Goal: Information Seeking & Learning: Learn about a topic

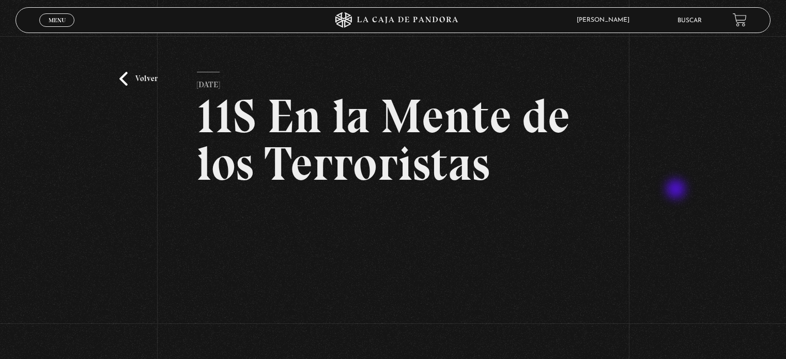
scroll to position [95, 0]
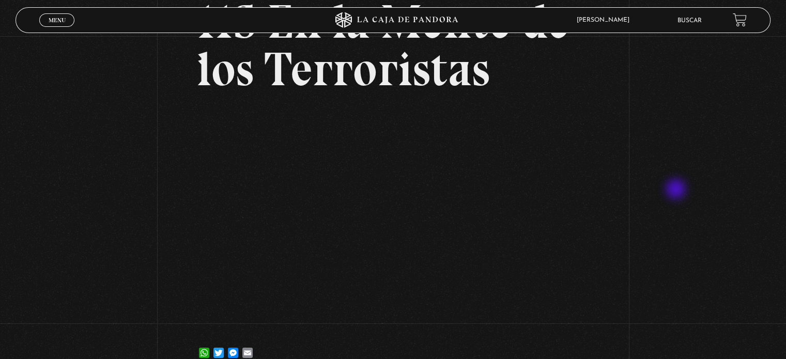
click at [677, 190] on div "Volver 24 septiembre, 2024 11S En la Mente de los Terroristas WhatsApp Twitter …" at bounding box center [393, 159] width 786 height 435
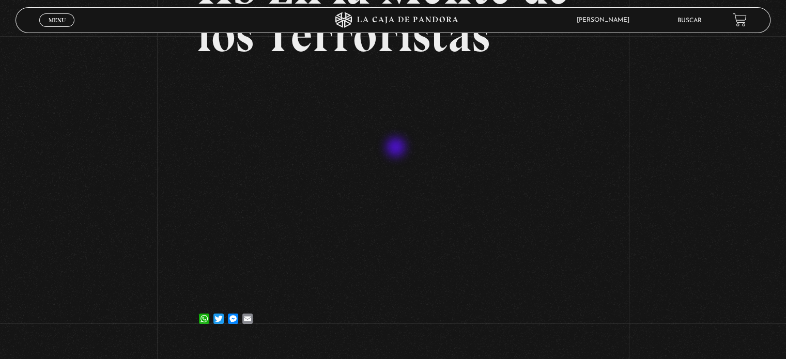
scroll to position [131, 0]
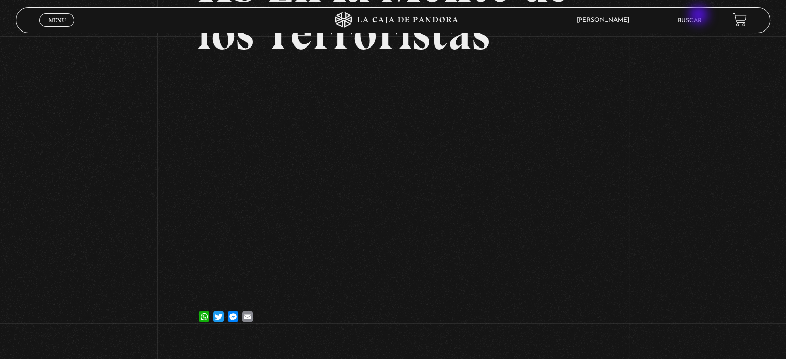
click at [700, 16] on li "Buscar" at bounding box center [690, 20] width 24 height 16
click at [701, 19] on link "Buscar" at bounding box center [690, 21] width 24 height 6
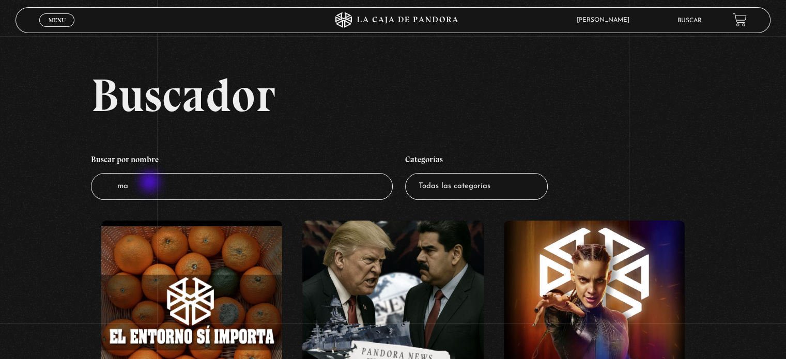
type input "mar"
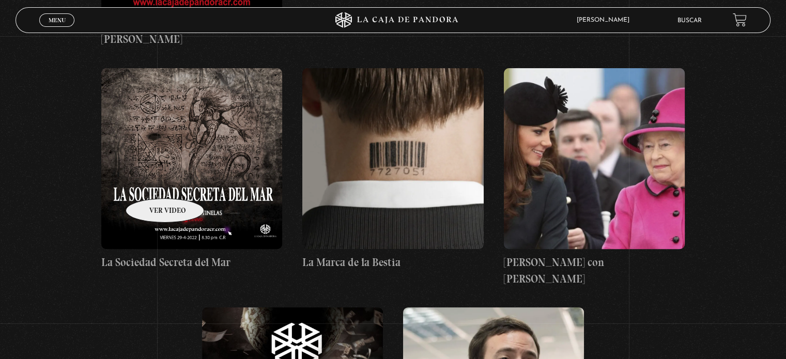
scroll to position [428, 0]
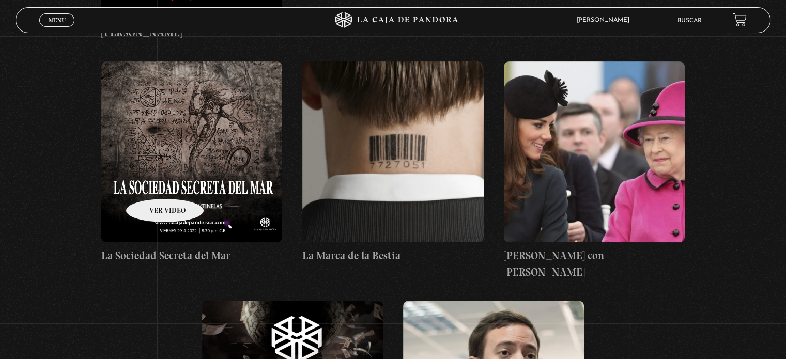
click at [213, 132] on figure at bounding box center [191, 152] width 181 height 181
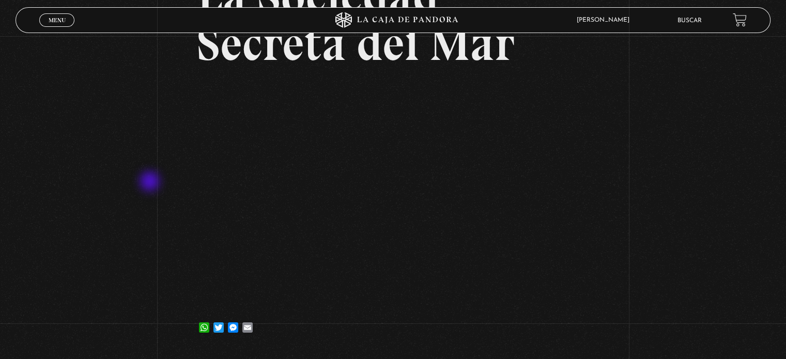
scroll to position [121, 0]
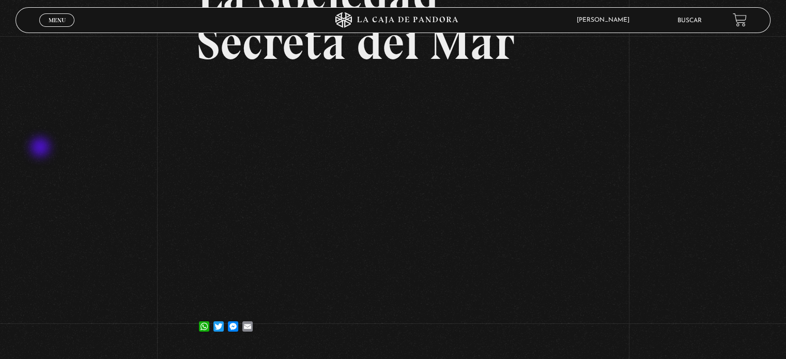
click at [41, 148] on div "Volver 29 abril, 2022 La Sociedad Secreta del Mar WhatsApp Twitter Messenger Em…" at bounding box center [393, 132] width 786 height 435
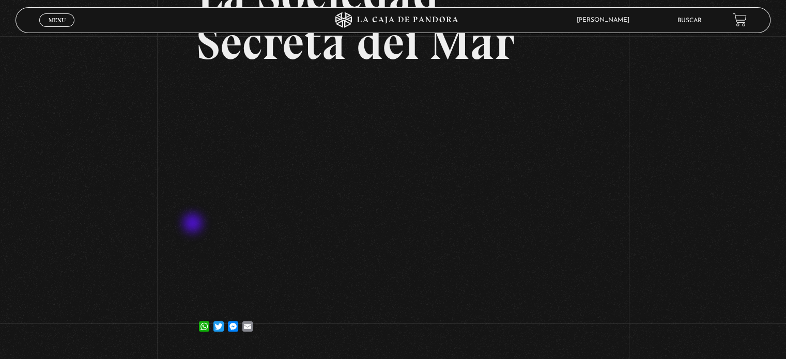
click at [194, 224] on div "Volver 29 abril, 2022 La Sociedad Secreta del Mar WhatsApp Twitter Messenger Em…" at bounding box center [393, 132] width 786 height 435
click at [131, 179] on div "Volver 29 abril, 2022 La Sociedad Secreta del Mar WhatsApp Twitter Messenger Em…" at bounding box center [393, 132] width 786 height 435
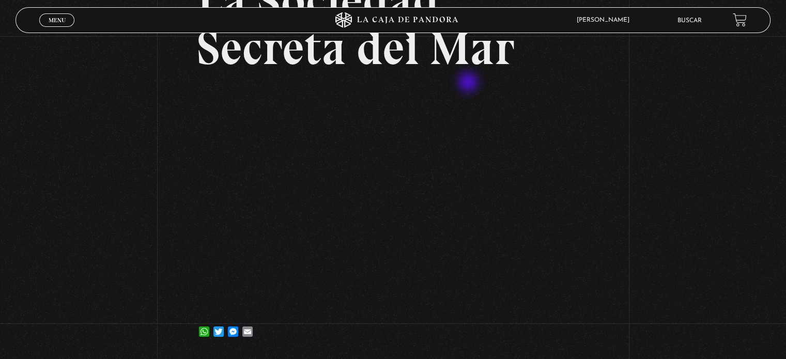
scroll to position [103, 0]
